Goal: Task Accomplishment & Management: Complete application form

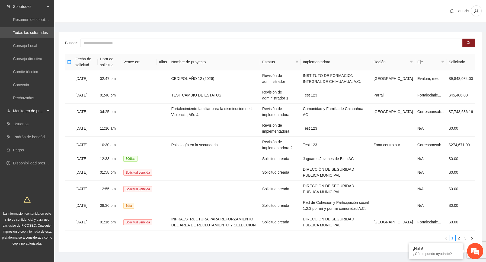
click at [46, 111] on div "Monitoreo de proyectos" at bounding box center [27, 110] width 54 height 11
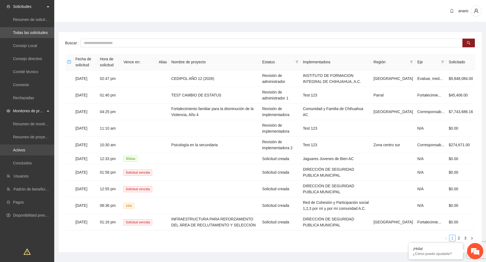
click at [25, 151] on link "Activos" at bounding box center [19, 150] width 12 height 4
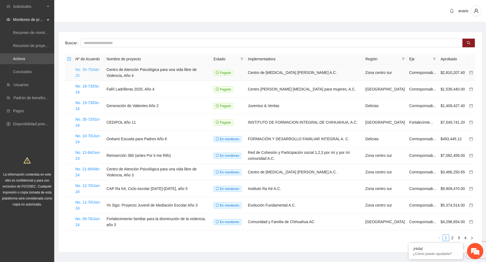
click at [90, 69] on link "No. 30-75/Abr-25" at bounding box center [87, 72] width 25 height 10
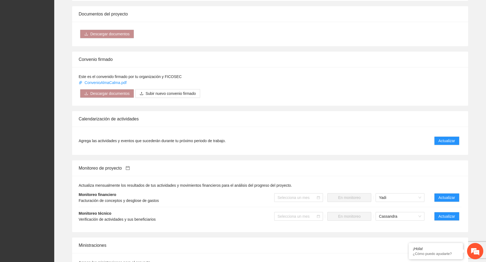
scroll to position [323, 0]
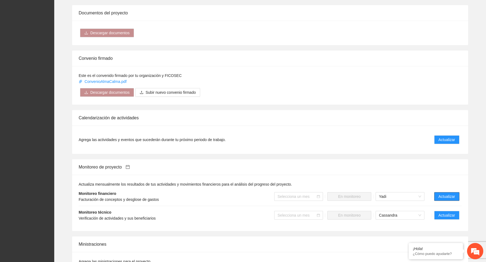
click at [447, 193] on span "Actualizar" at bounding box center [447, 196] width 17 height 6
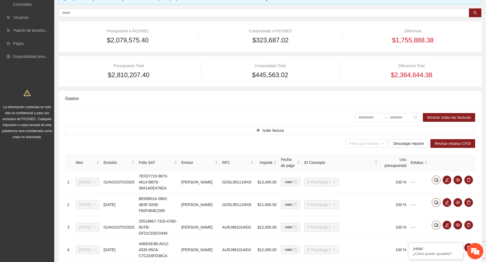
scroll to position [52, 0]
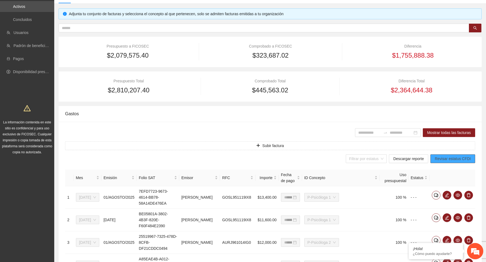
click at [456, 160] on span "Revisar estatus CFDI" at bounding box center [453, 159] width 36 height 6
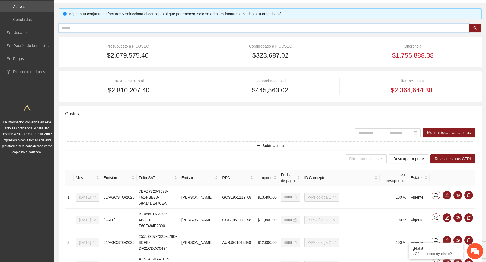
click at [167, 27] on input "text" at bounding box center [262, 28] width 400 height 6
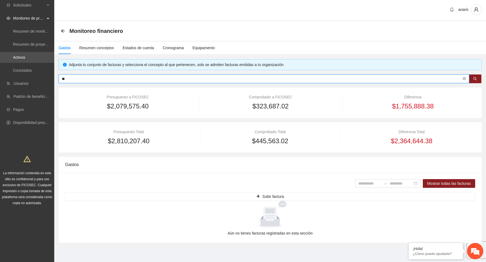
type input "*"
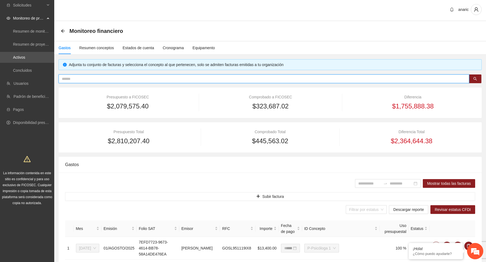
scroll to position [52, 0]
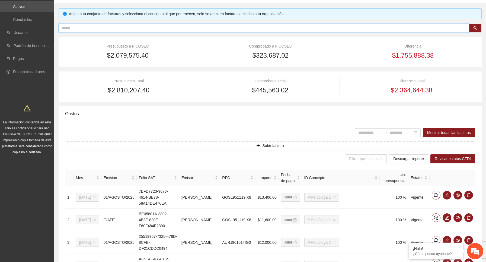
type input "*"
type input "*******"
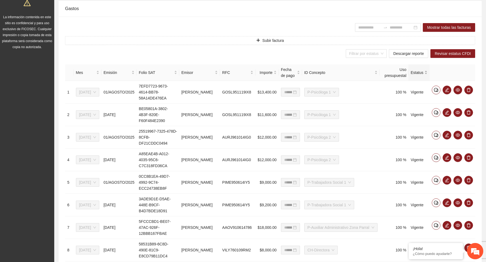
scroll to position [267, 0]
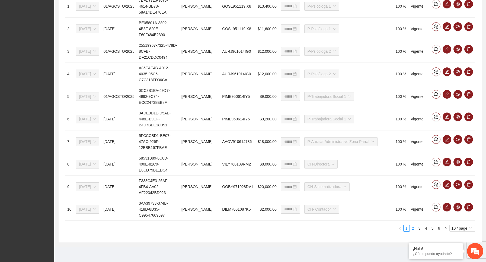
click at [414, 227] on link "2" at bounding box center [413, 228] width 6 height 6
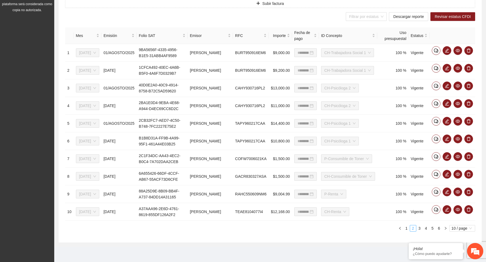
scroll to position [249, 0]
click at [425, 229] on link "4" at bounding box center [426, 228] width 6 height 6
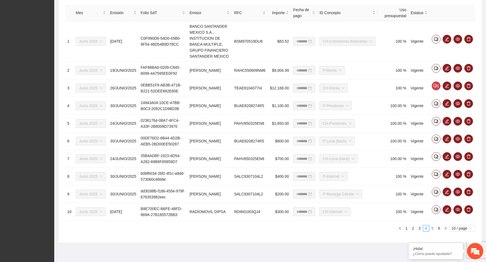
click at [434, 231] on link "5" at bounding box center [433, 228] width 6 height 6
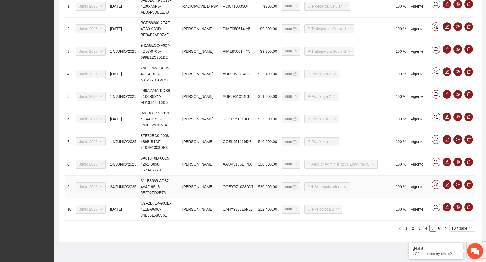
scroll to position [267, 0]
click at [439, 229] on link "6" at bounding box center [439, 228] width 6 height 6
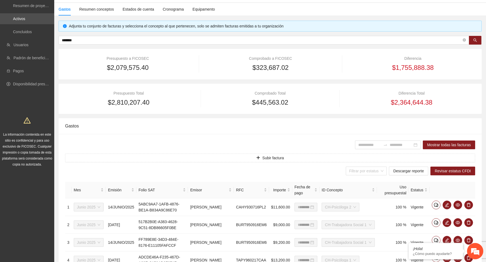
scroll to position [0, 0]
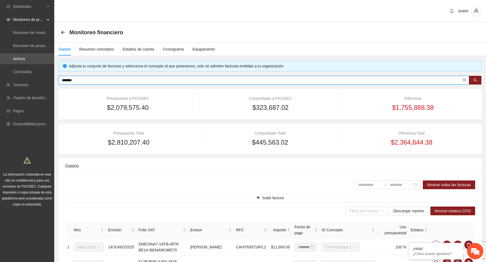
click at [130, 81] on input "*******" at bounding box center [262, 80] width 400 height 6
click at [281, 39] on div "Monitoreo financiero" at bounding box center [270, 33] width 432 height 20
click at [130, 79] on input "*******" at bounding box center [262, 80] width 400 height 6
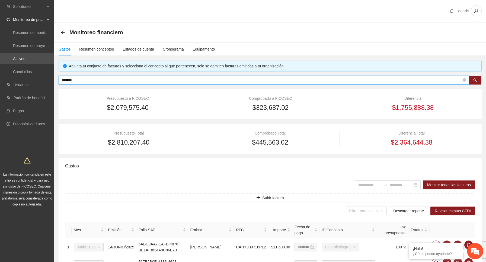
click at [130, 79] on input "*******" at bounding box center [262, 80] width 400 height 6
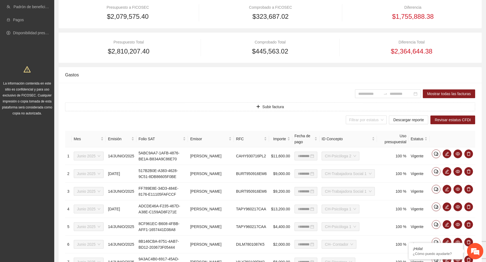
scroll to position [160, 0]
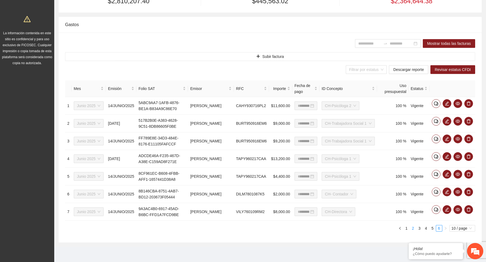
click at [414, 228] on link "2" at bounding box center [413, 228] width 6 height 6
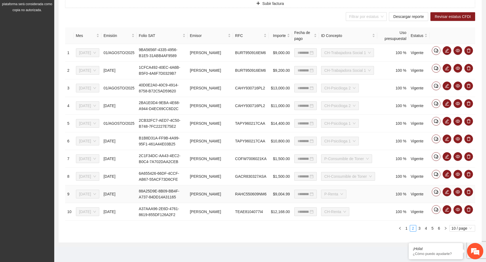
scroll to position [0, 0]
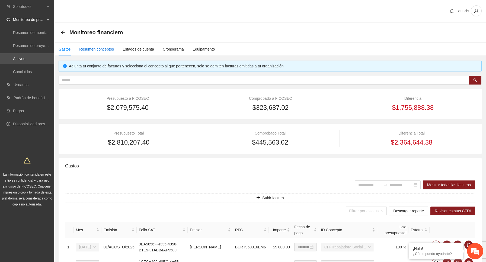
click at [104, 49] on div "Resumen conceptos" at bounding box center [96, 49] width 35 height 6
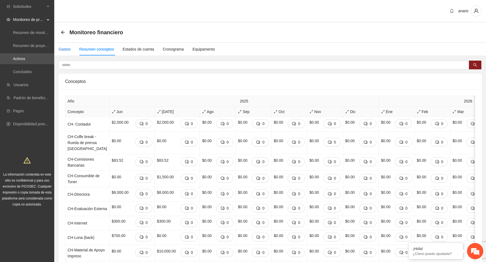
click at [66, 49] on div "Gastos" at bounding box center [65, 49] width 12 height 6
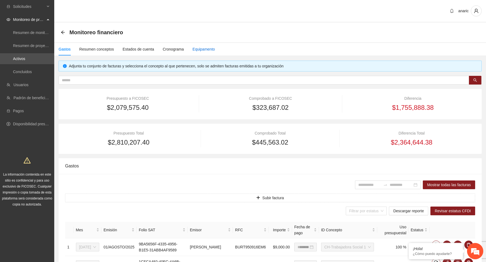
click at [212, 50] on div "Equipamento" at bounding box center [204, 49] width 23 height 6
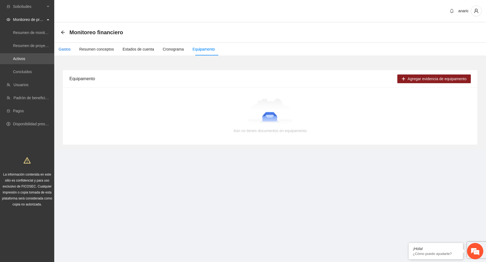
click at [68, 48] on div "Gastos" at bounding box center [65, 49] width 12 height 6
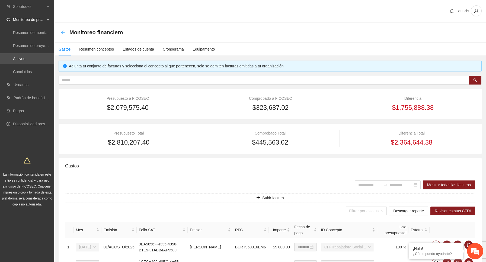
click at [62, 31] on icon "arrow-left" at bounding box center [63, 32] width 4 height 4
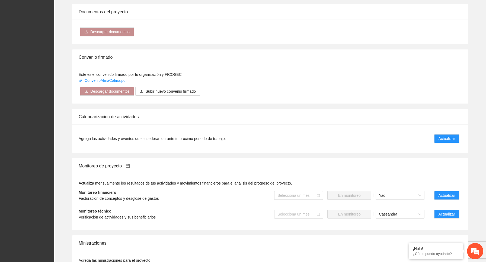
scroll to position [416, 0]
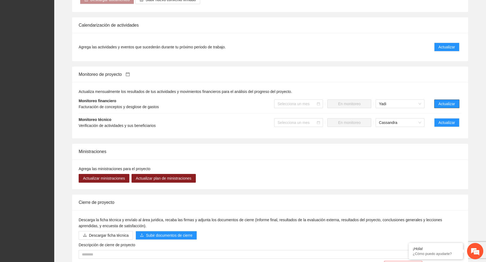
click at [452, 101] on span "Actualizar" at bounding box center [447, 104] width 17 height 6
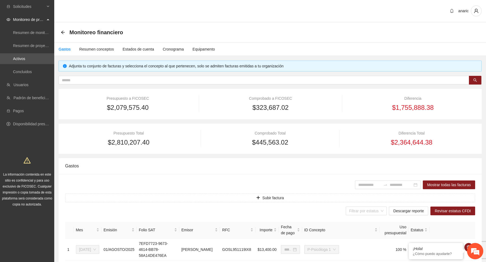
type input "**********"
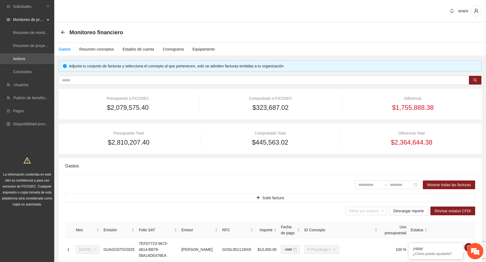
type input "**********"
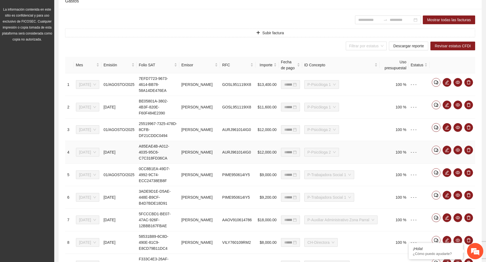
scroll to position [267, 0]
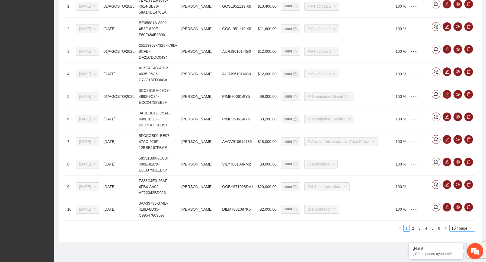
click at [462, 229] on span "10 / page" at bounding box center [462, 228] width 21 height 6
click at [359, 230] on ul "1 2 3 4 5 6 10 / page 10 20 10 / page 20 / page 50 / page 100 / page" at bounding box center [270, 228] width 410 height 7
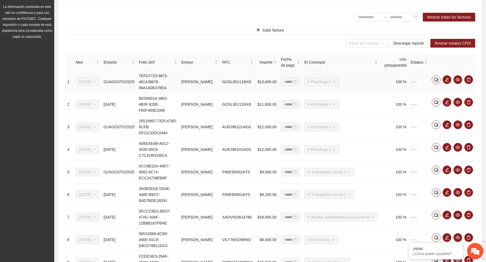
scroll to position [168, 0]
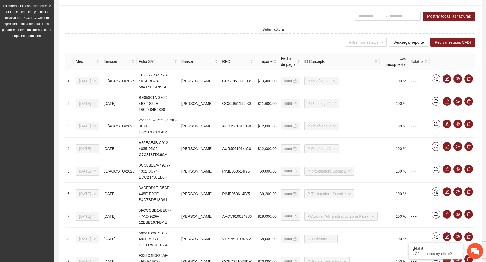
click at [272, 39] on div "Filtrar por estatus Descargar reporte Revisar estatus CFDI" at bounding box center [270, 42] width 410 height 9
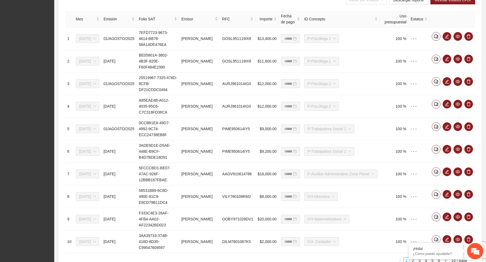
scroll to position [267, 0]
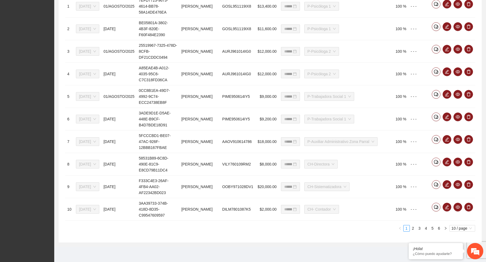
click at [93, 239] on div "**********" at bounding box center [270, 86] width 423 height 311
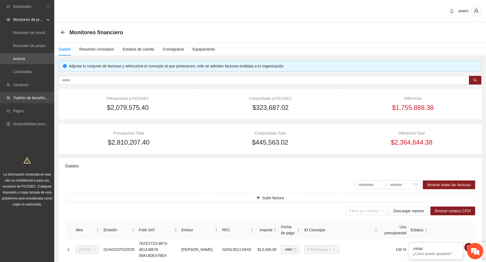
click at [44, 96] on link "Padrón de beneficiarios" at bounding box center [34, 98] width 40 height 4
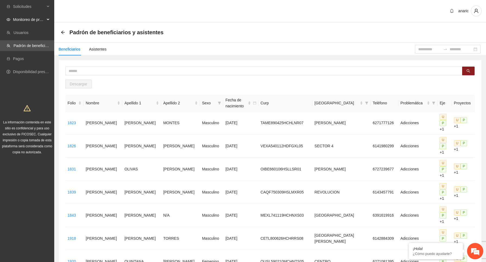
click at [44, 18] on span "Monitoreo de proyectos" at bounding box center [29, 19] width 32 height 11
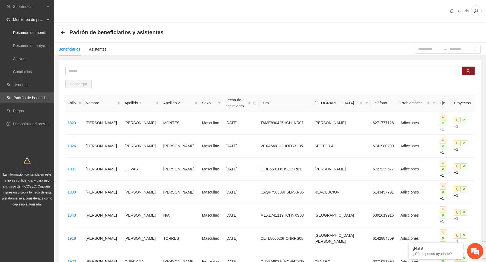
click at [46, 32] on link "Resumen de monitoreo" at bounding box center [33, 32] width 40 height 4
click at [25, 57] on link "Activos" at bounding box center [19, 58] width 12 height 4
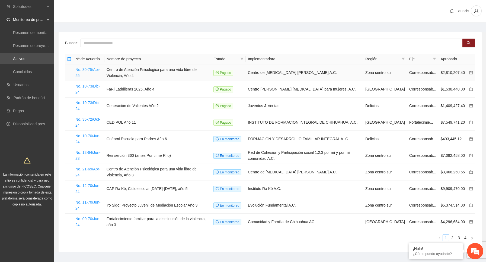
click at [89, 68] on link "No. 30-75/Abr-25" at bounding box center [87, 72] width 25 height 10
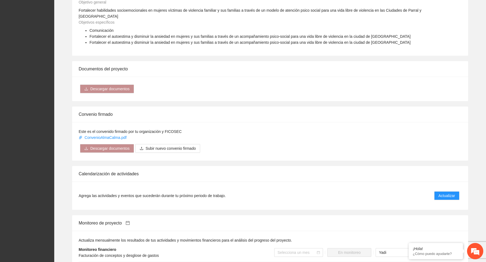
scroll to position [319, 0]
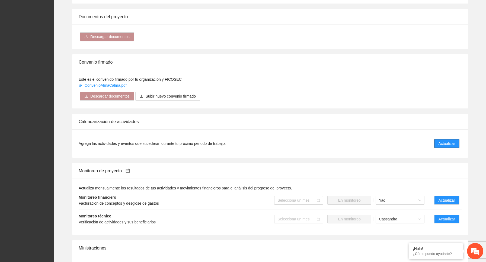
click at [448, 140] on span "Actualizar" at bounding box center [447, 143] width 17 height 6
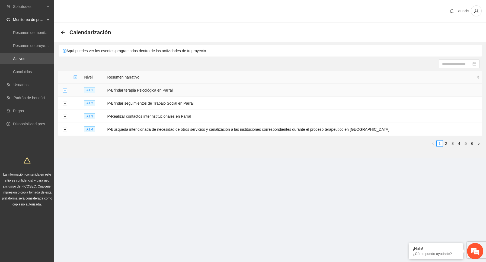
click at [63, 90] on button "Expand row" at bounding box center [65, 90] width 4 height 4
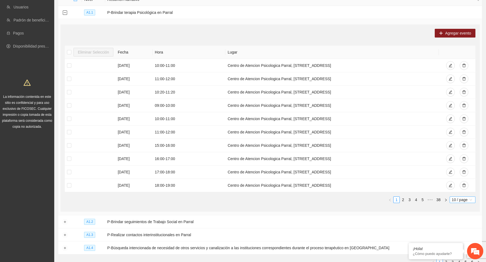
scroll to position [113, 0]
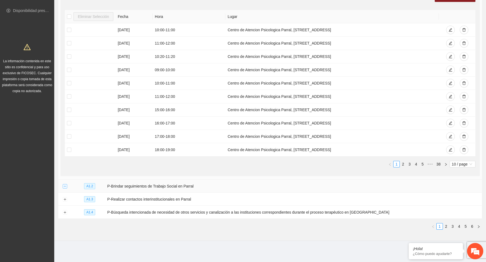
click at [65, 186] on button "Expand row" at bounding box center [65, 186] width 4 height 4
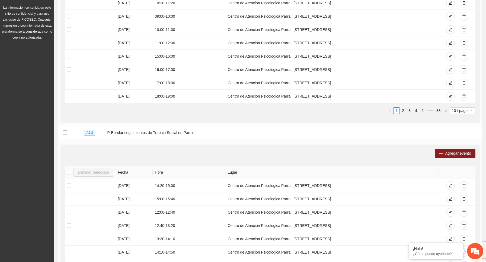
scroll to position [0, 0]
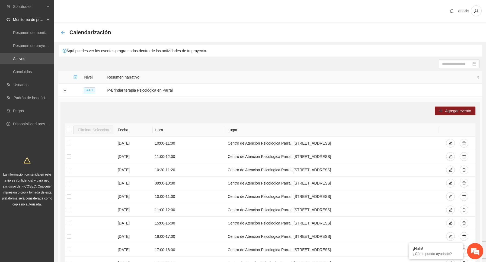
click at [62, 31] on icon "arrow-left" at bounding box center [63, 32] width 4 height 4
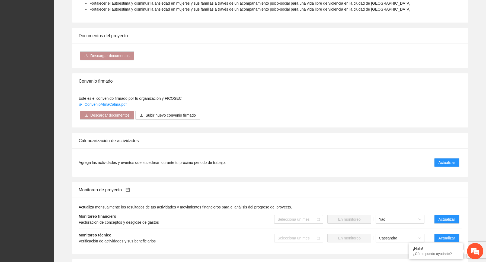
scroll to position [296, 0]
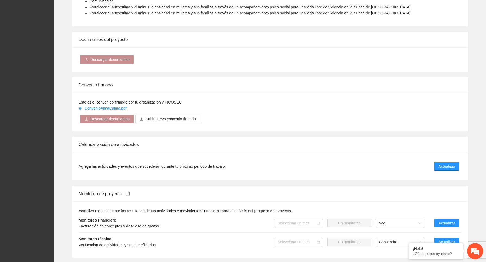
click at [451, 163] on span "Actualizar" at bounding box center [447, 166] width 17 height 6
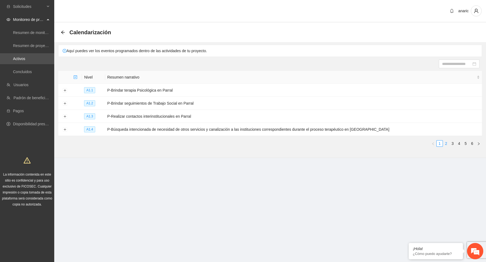
click at [448, 144] on link "2" at bounding box center [446, 143] width 6 height 6
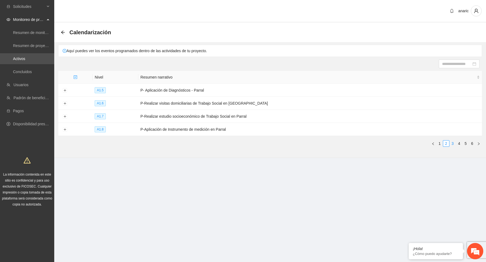
click at [454, 144] on link "3" at bounding box center [453, 143] width 6 height 6
click at [459, 144] on link "4" at bounding box center [459, 143] width 6 height 6
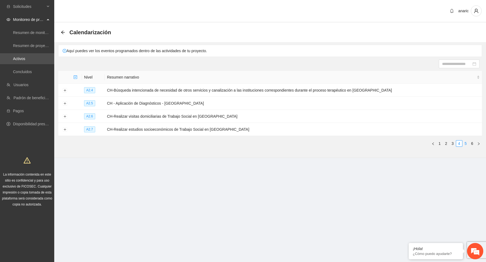
click at [468, 144] on link "5" at bounding box center [466, 143] width 6 height 6
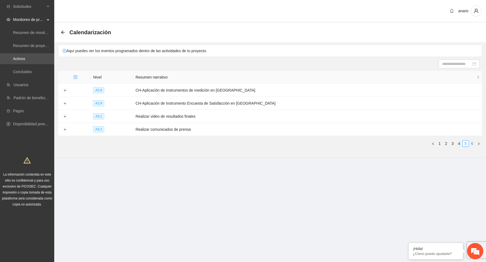
click at [475, 144] on link "6" at bounding box center [473, 143] width 6 height 6
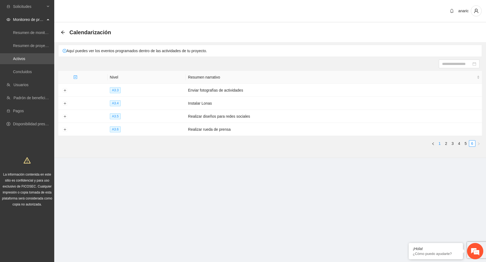
click at [441, 143] on link "1" at bounding box center [440, 143] width 6 height 6
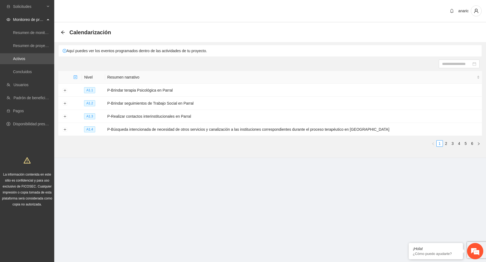
click at [261, 169] on section "anaric Calendarización Aquí puedes ver los eventos programados dentro de las ac…" at bounding box center [270, 89] width 432 height 179
click at [48, 7] on icon at bounding box center [48, 7] width 3 height 0
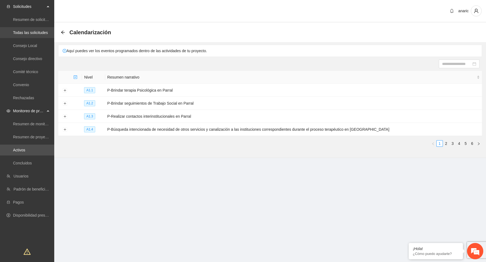
click at [40, 30] on link "Todas las solicitudes" at bounding box center [30, 32] width 35 height 4
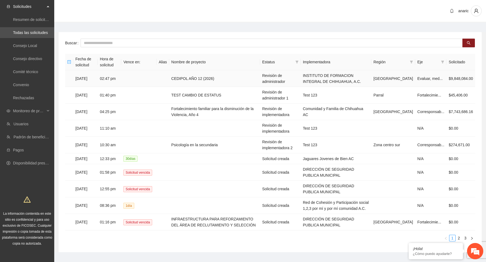
click at [88, 80] on td "[DATE]" at bounding box center [85, 78] width 24 height 17
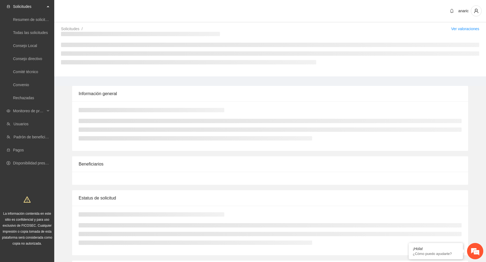
click at [88, 80] on main "Información general Beneficiarios Estatus de solicitud Documentos de convenio A…" at bounding box center [270, 266] width 432 height 381
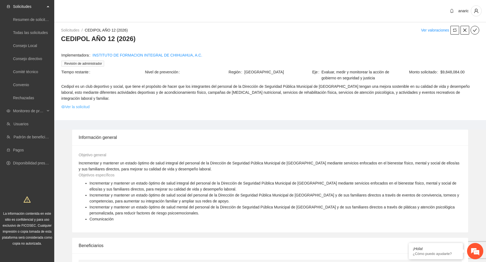
click at [88, 108] on link "Ver la solicitud" at bounding box center [75, 107] width 28 height 6
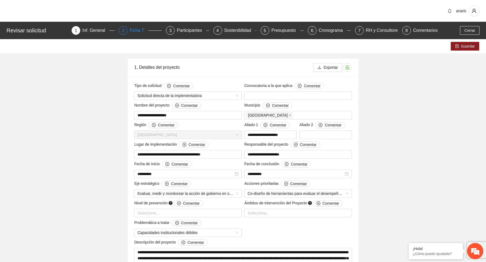
click at [134, 33] on div "Ficha T" at bounding box center [139, 30] width 19 height 9
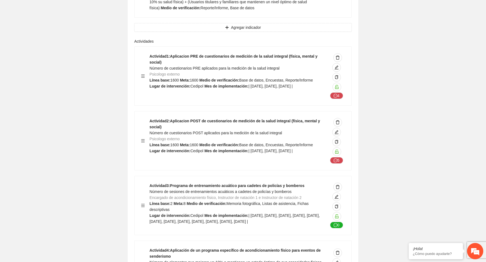
scroll to position [791, 0]
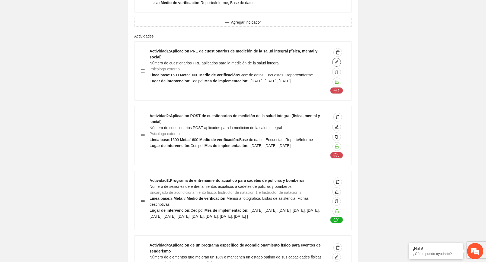
click at [338, 64] on icon "edit" at bounding box center [337, 62] width 4 height 4
type textarea "*******"
type input "**********"
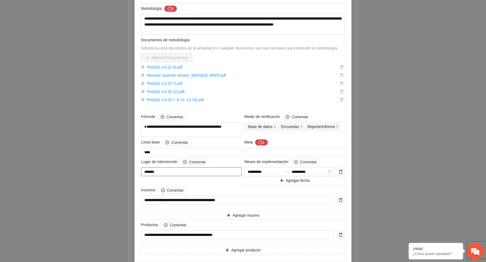
scroll to position [128, 0]
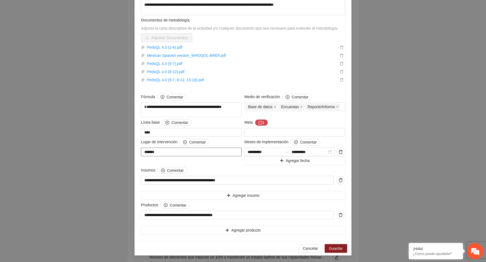
click at [170, 152] on textarea "*******" at bounding box center [191, 151] width 101 height 9
click at [198, 153] on textarea "*******" at bounding box center [191, 151] width 101 height 9
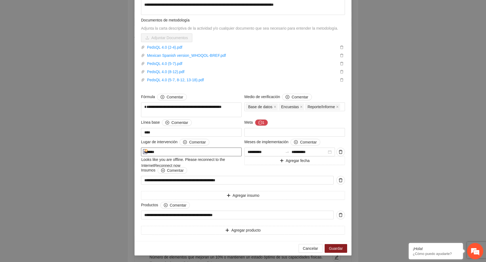
click at [179, 153] on textarea "*******" at bounding box center [191, 151] width 101 height 9
click at [224, 164] on div "Lugar de intervención Comentar ******* ******* Looks like you are offline. Plea…" at bounding box center [191, 152] width 103 height 26
click at [166, 152] on textarea "*******" at bounding box center [191, 151] width 101 height 9
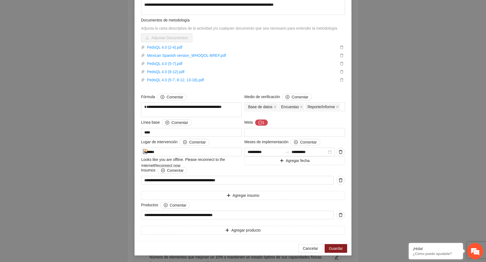
click at [208, 161] on div "Lugar de intervención Comentar ******* ******* Looks like you are offline. Plea…" at bounding box center [191, 152] width 103 height 26
